Goal: Task Accomplishment & Management: Manage account settings

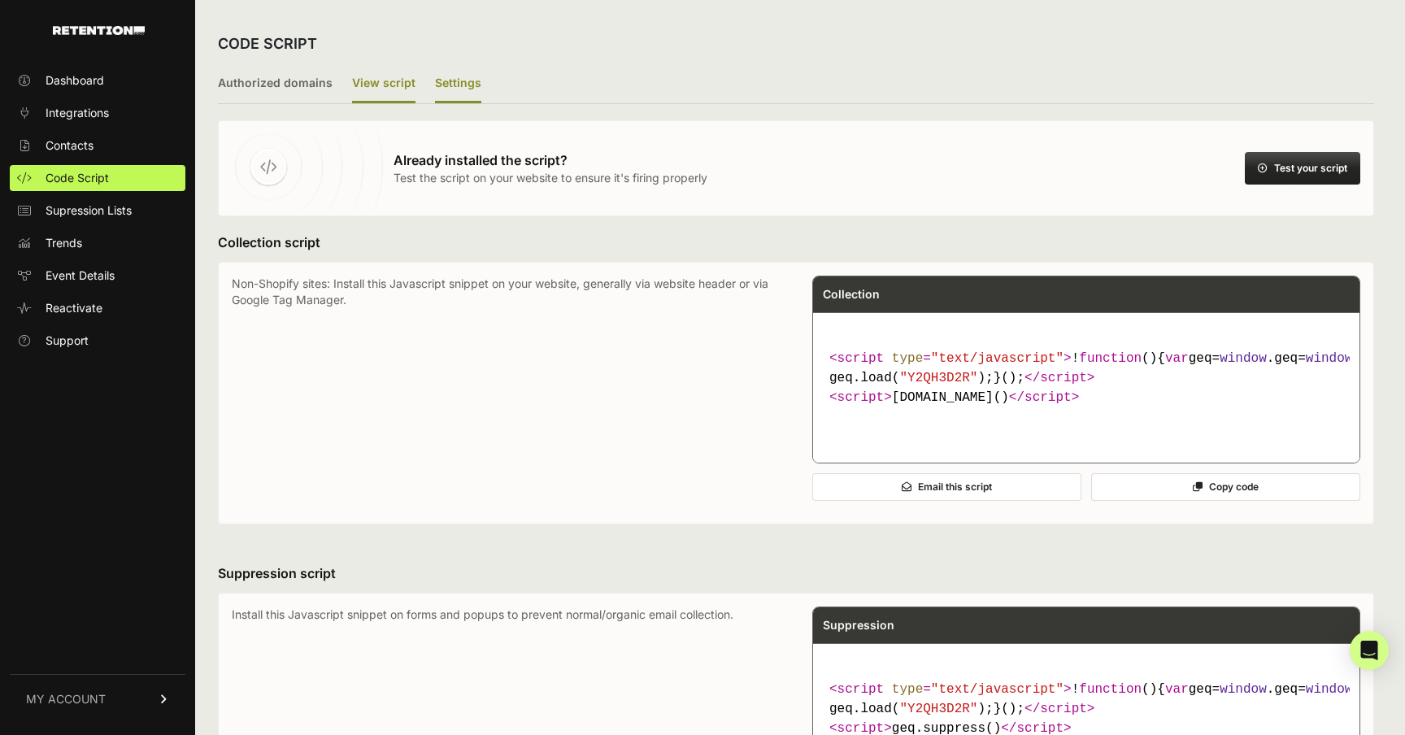
click at [446, 85] on label "Settings" at bounding box center [458, 84] width 46 height 38
click at [0, 0] on input "Settings" at bounding box center [0, 0] width 0 height 0
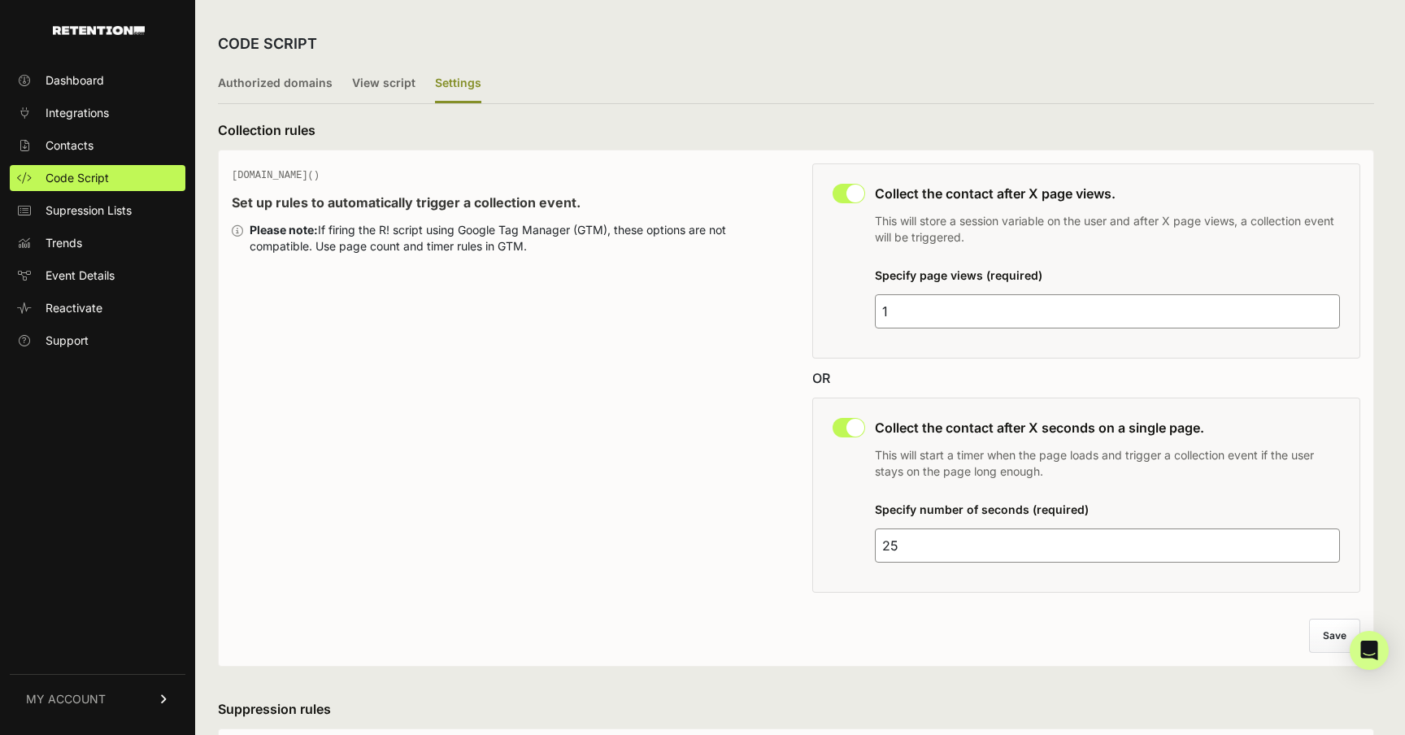
click at [895, 310] on input "1" at bounding box center [1107, 311] width 465 height 34
type input "2"
click at [956, 546] on input "25" at bounding box center [1107, 546] width 465 height 34
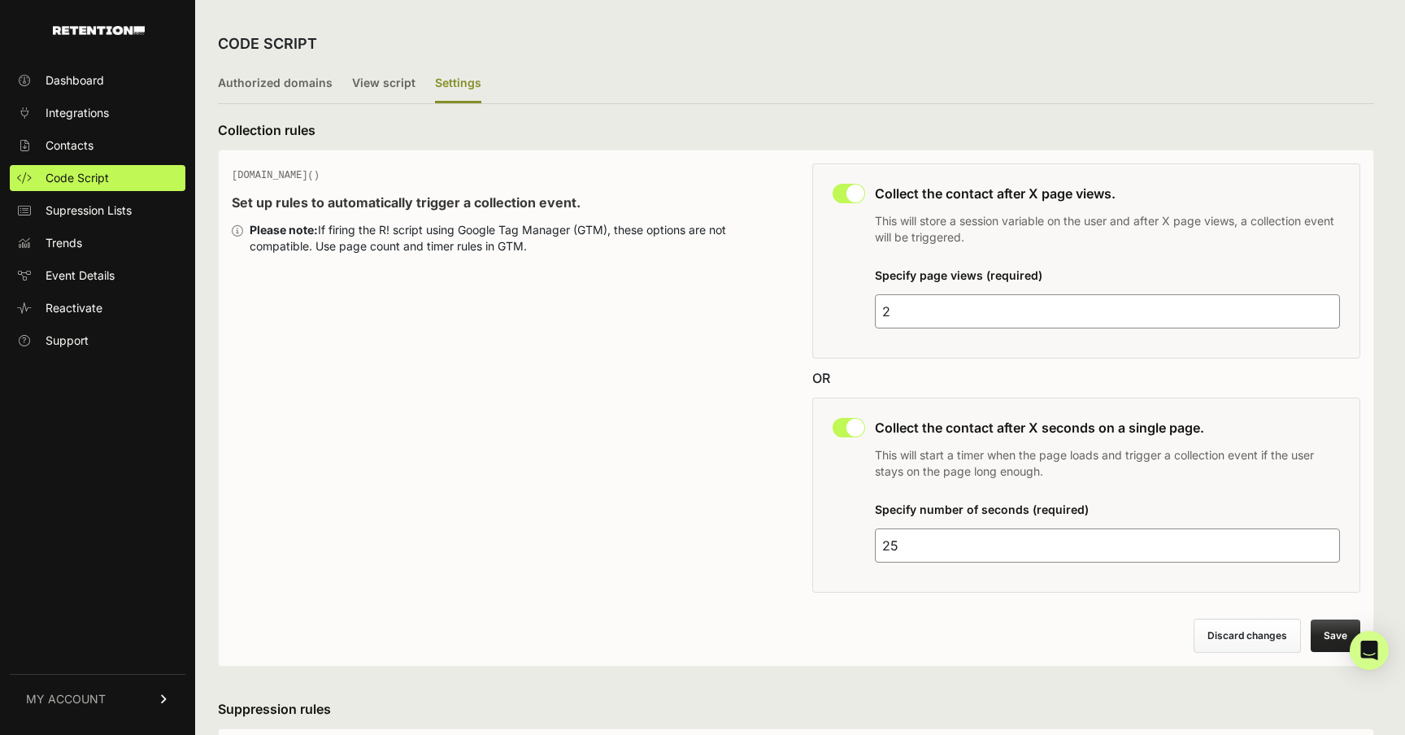
click at [956, 546] on input "25" at bounding box center [1107, 546] width 465 height 34
type input "15"
click at [1052, 626] on div "Discard changes Save" at bounding box center [796, 636] width 1129 height 34
click at [1326, 627] on button "Save" at bounding box center [1336, 636] width 50 height 33
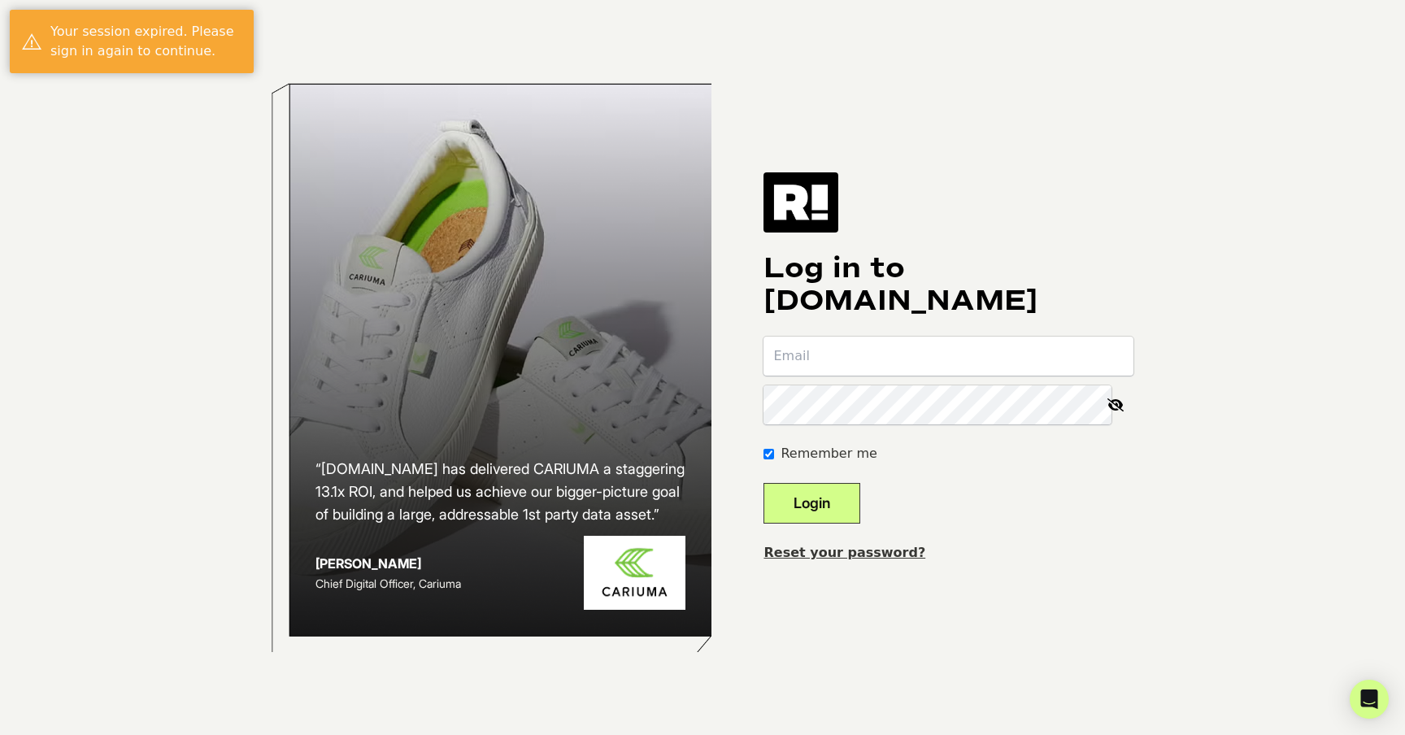
type input "[EMAIL_ADDRESS][DOMAIN_NAME]"
click at [850, 490] on button "Login" at bounding box center [812, 503] width 97 height 41
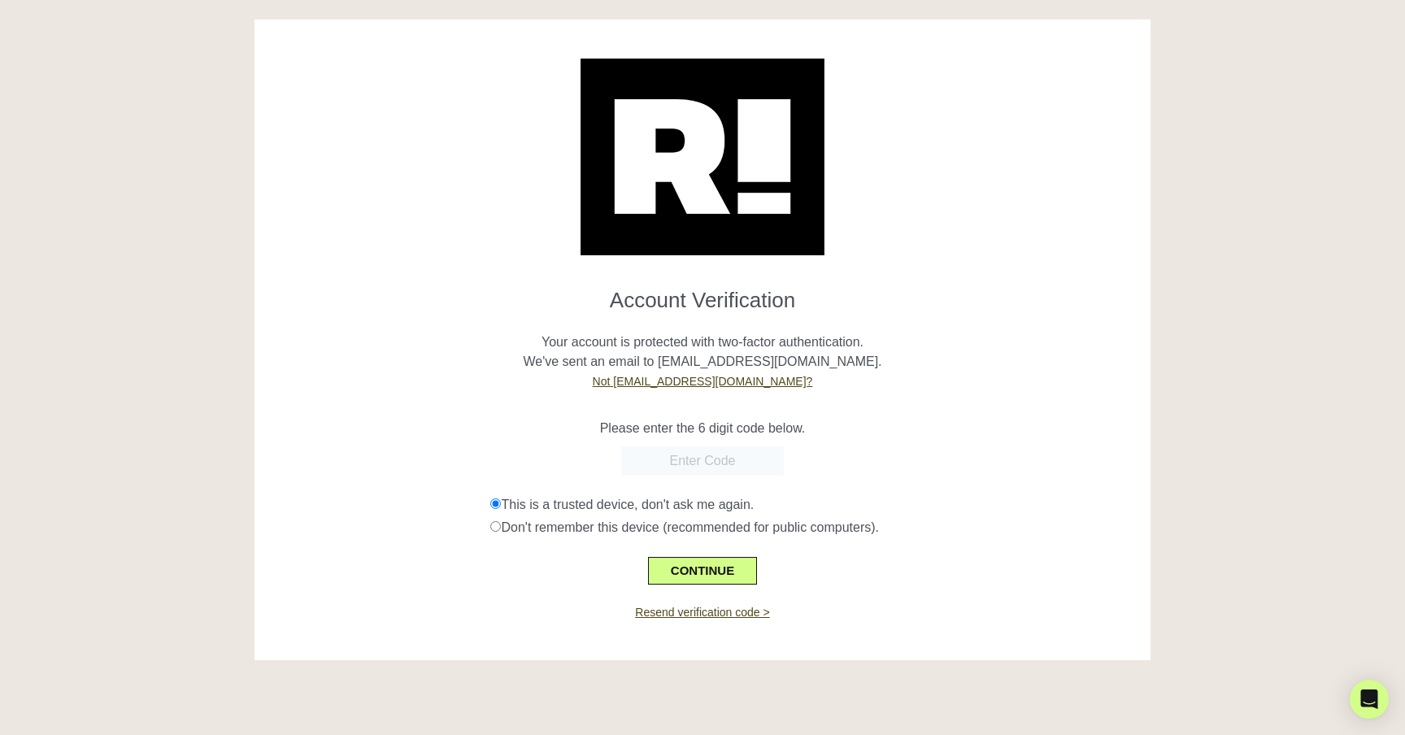
paste input "925262"
type input "925262"
click at [711, 564] on button "CONTINUE" at bounding box center [702, 571] width 109 height 28
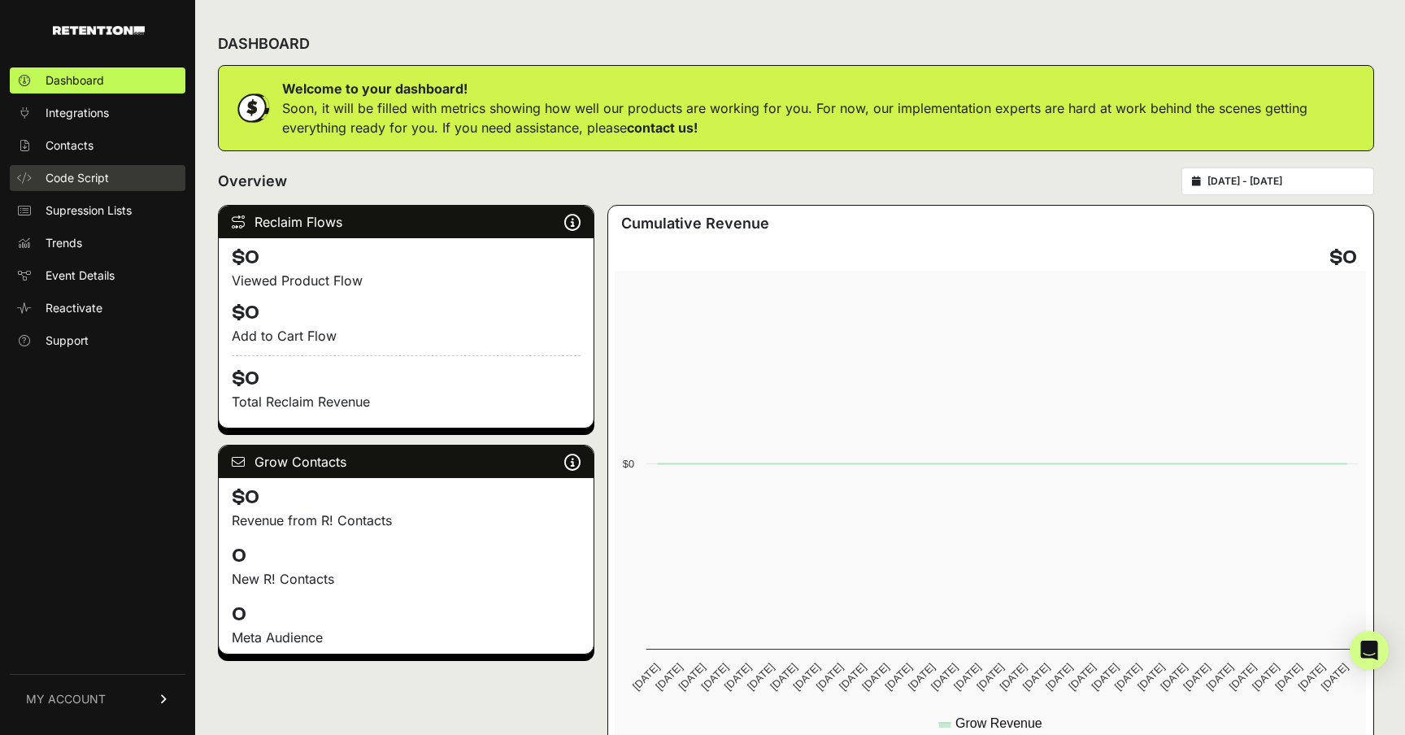
click at [94, 167] on link "Code Script" at bounding box center [98, 178] width 176 height 26
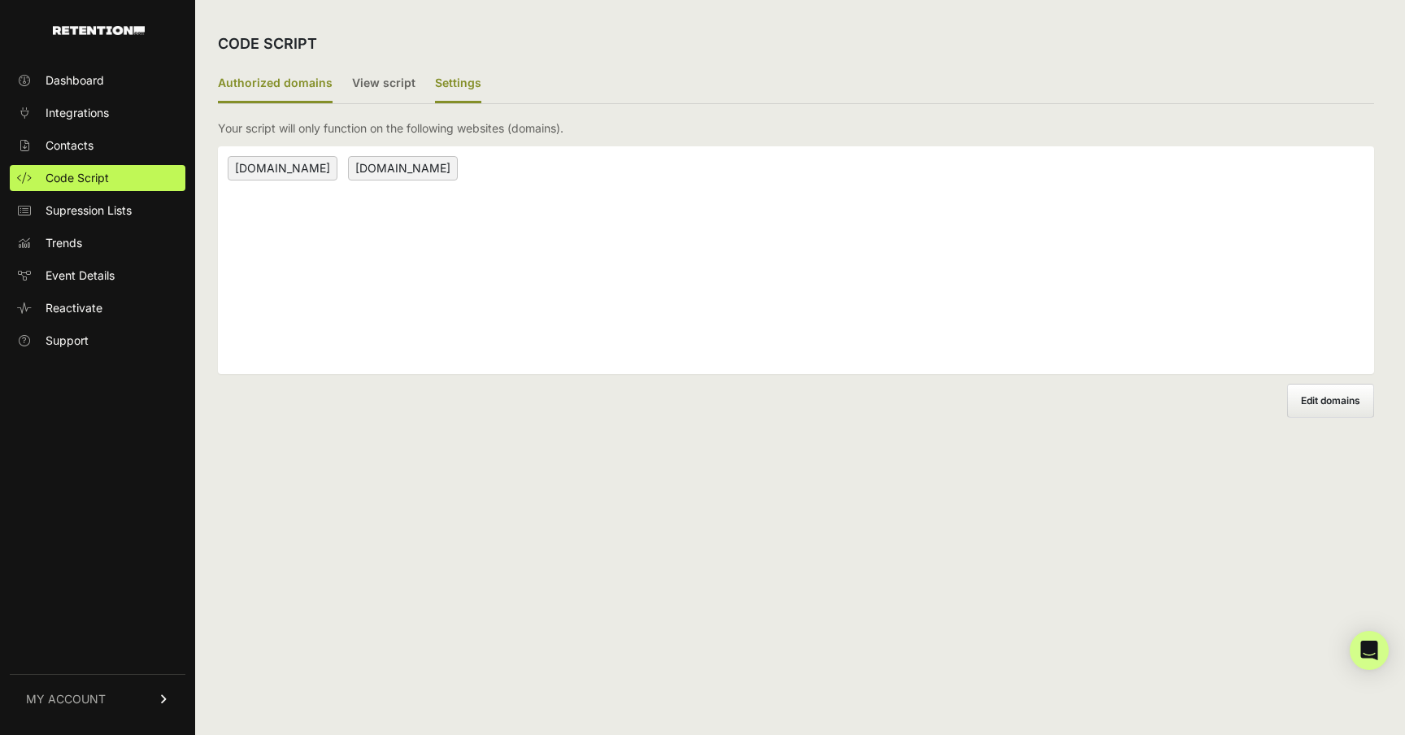
click at [449, 72] on label "Settings" at bounding box center [458, 84] width 46 height 38
click at [0, 0] on input "Settings" at bounding box center [0, 0] width 0 height 0
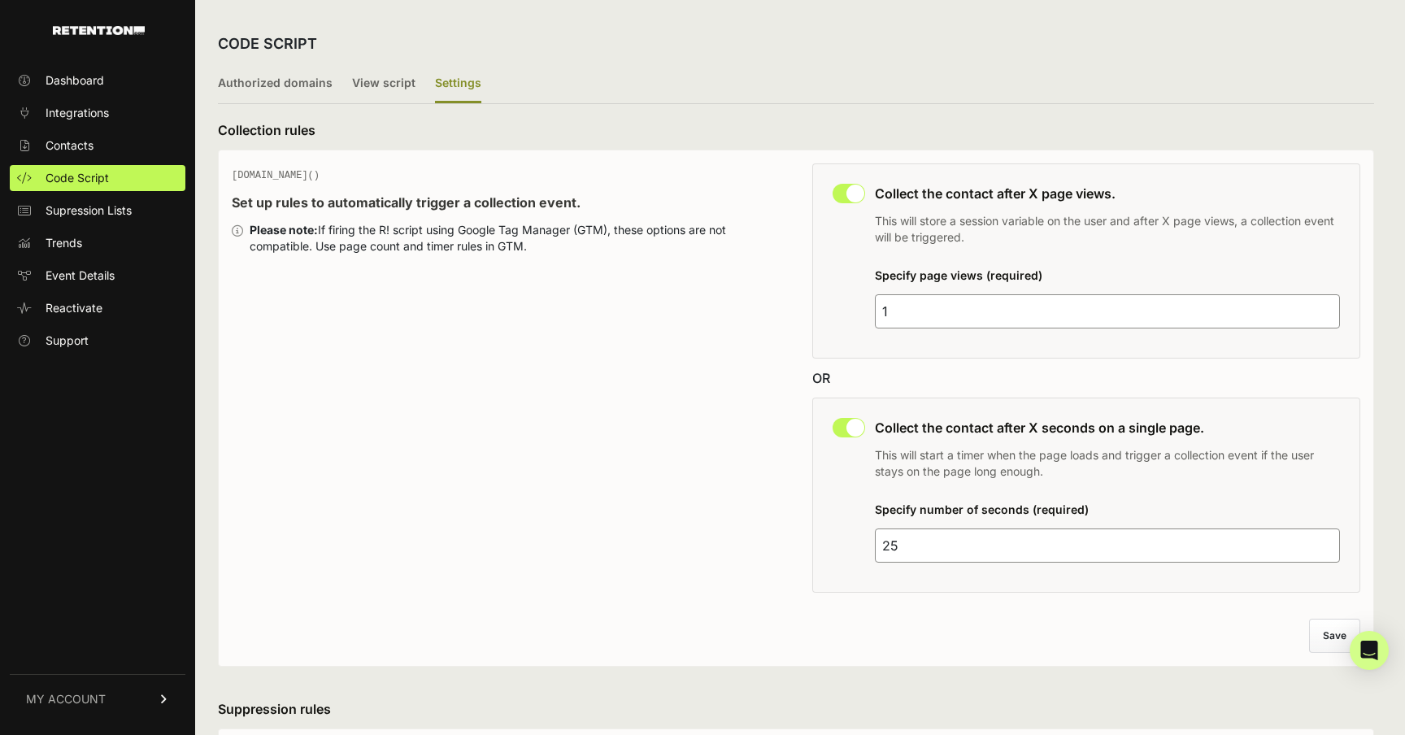
click at [953, 312] on input "1" at bounding box center [1107, 311] width 465 height 34
type input "2"
click at [950, 521] on div "Specify number of seconds (required) 25" at bounding box center [1107, 535] width 465 height 73
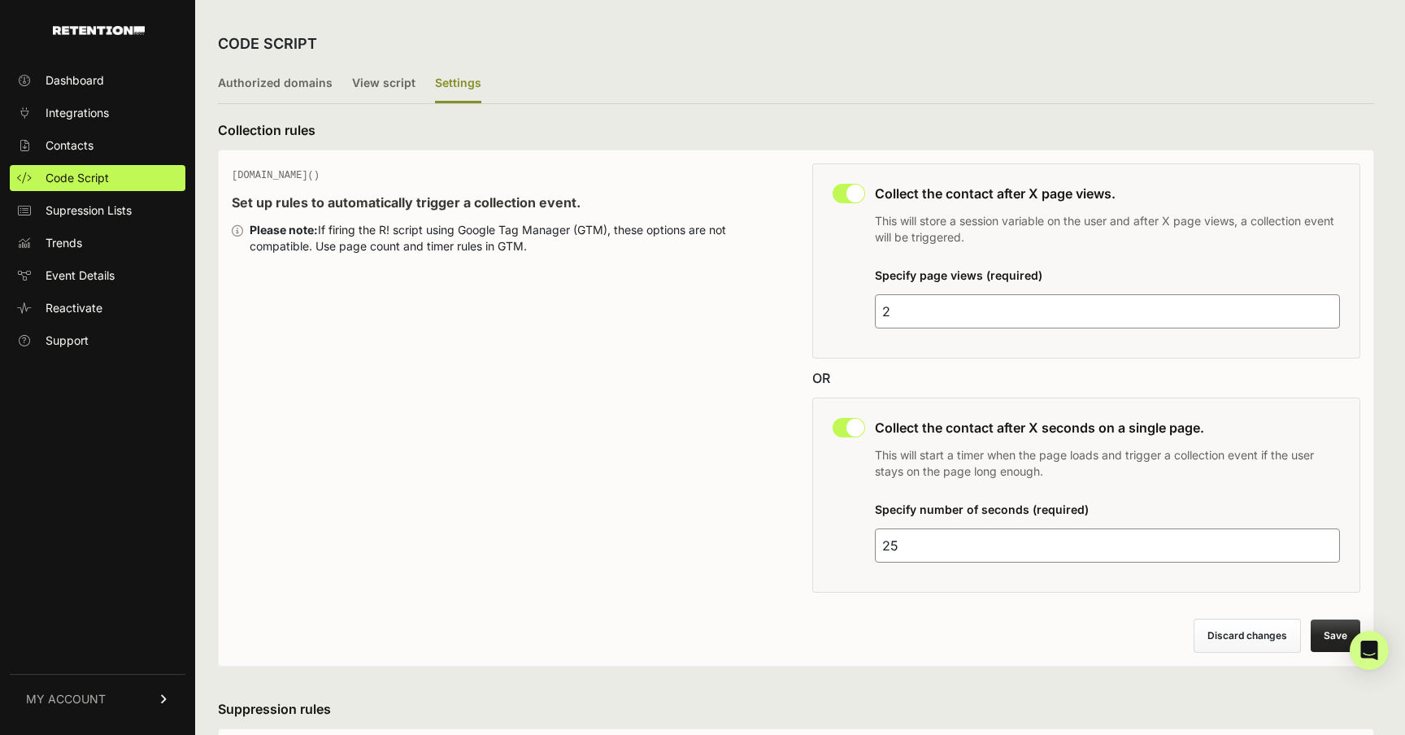
click at [940, 552] on input "25" at bounding box center [1107, 546] width 465 height 34
type input "21"
click at [1319, 634] on button "Save" at bounding box center [1336, 636] width 50 height 33
